Goal: Task Accomplishment & Management: Manage account settings

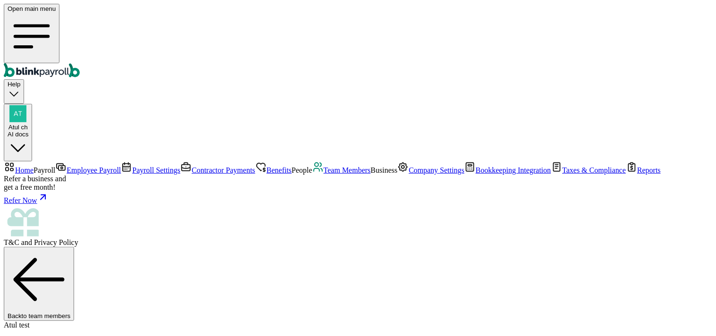
scroll to position [12, 0]
click at [28, 124] on div "Atul ch AI docs" at bounding box center [18, 131] width 21 height 14
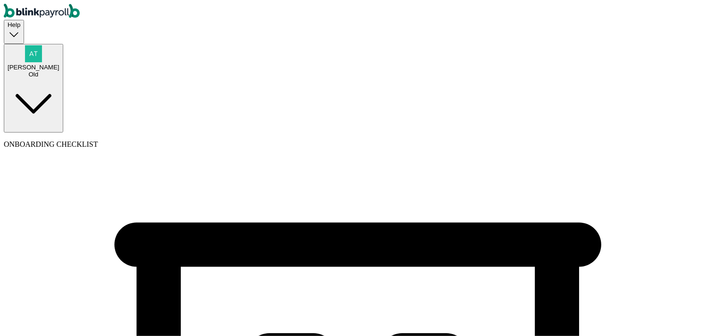
select select "Sole proprietorship"
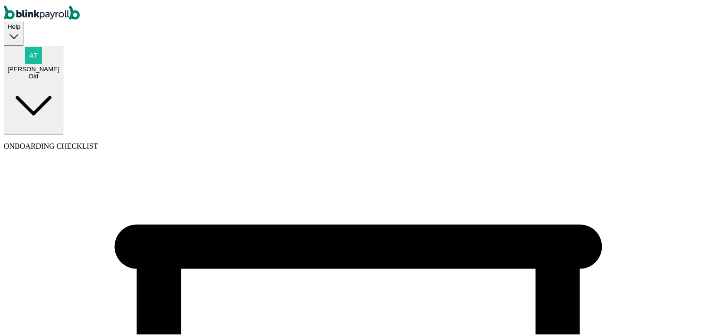
click at [59, 64] on div "Atul Chauhan Old" at bounding box center [34, 71] width 52 height 14
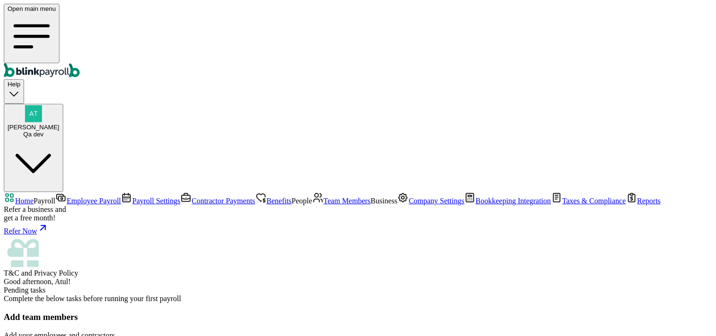
click at [551, 205] on link "Taxes & Compliance" at bounding box center [588, 201] width 75 height 8
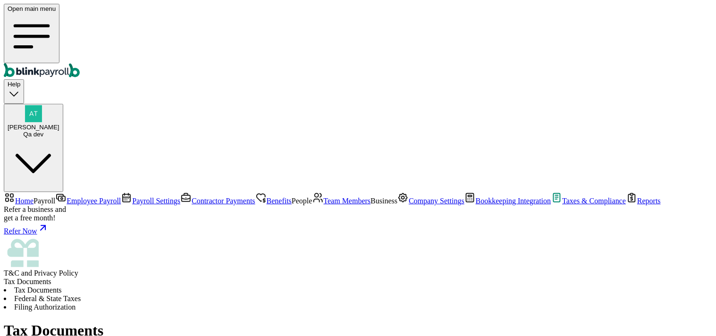
click at [246, 295] on li "Federal & State Taxes" at bounding box center [358, 299] width 709 height 8
click at [339, 303] on li "Filing Authorization" at bounding box center [358, 307] width 709 height 8
click at [144, 286] on li "Tax Documents" at bounding box center [358, 290] width 709 height 8
click at [409, 205] on span "Company Settings" at bounding box center [437, 201] width 56 height 8
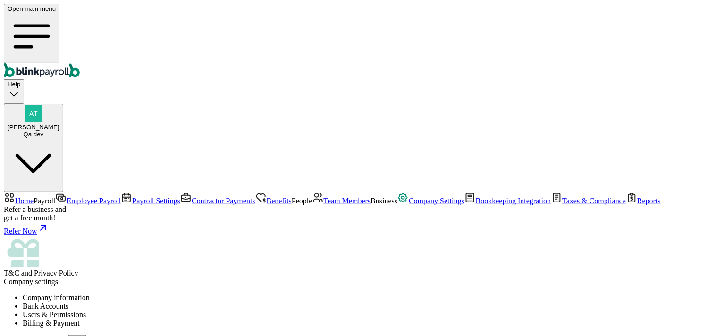
click at [67, 197] on span "Employee Payroll" at bounding box center [94, 201] width 54 height 8
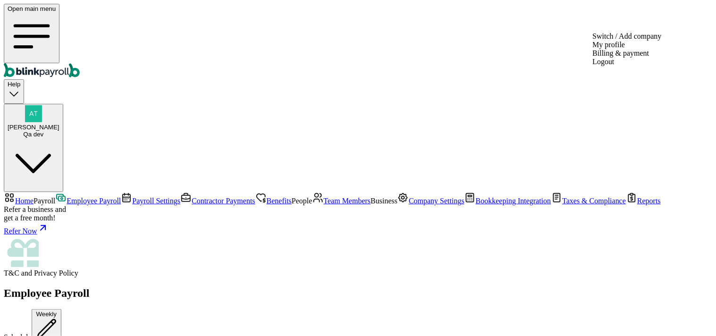
click at [59, 131] on div "Qa dev" at bounding box center [34, 134] width 52 height 7
